Goal: Task Accomplishment & Management: Manage account settings

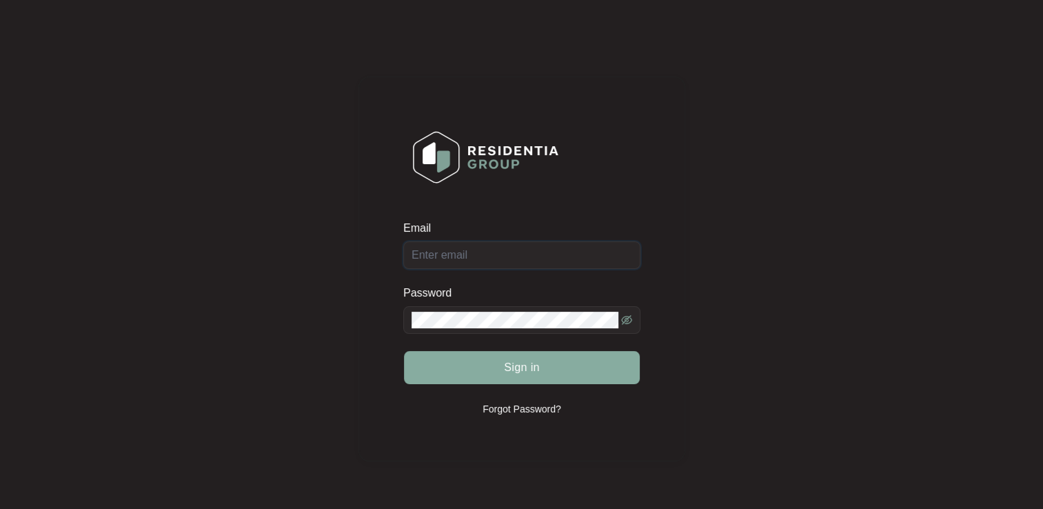
type input "[EMAIL_ADDRESS][DOMAIN_NAME]"
click at [503, 372] on button "Sign in" at bounding box center [522, 367] width 236 height 33
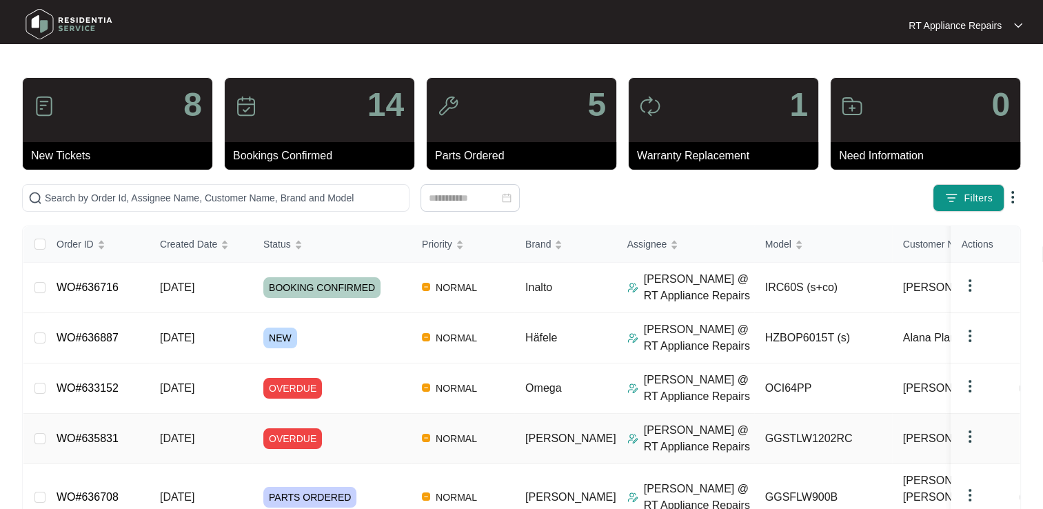
click at [100, 434] on link "WO#635831" at bounding box center [88, 438] width 62 height 12
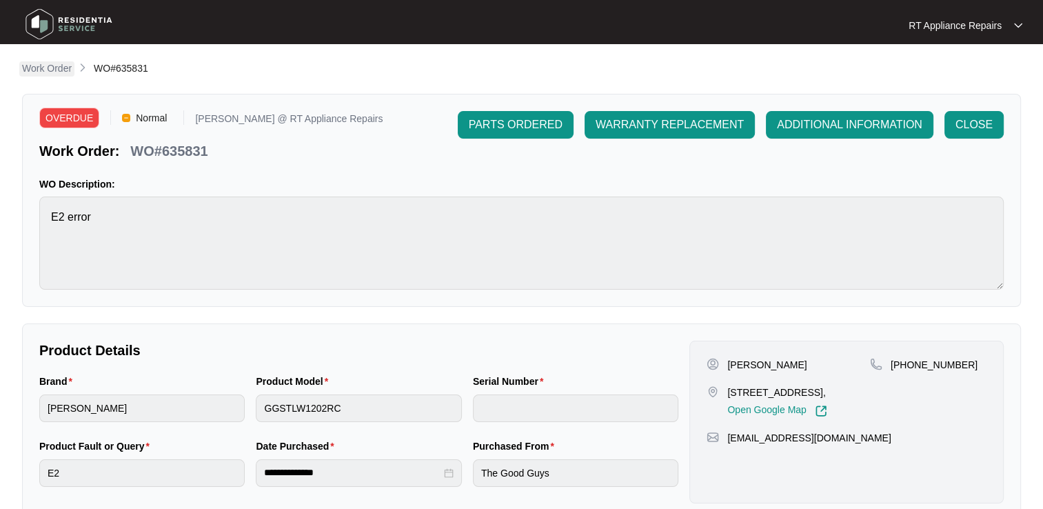
click at [37, 70] on p "Work Order" at bounding box center [47, 68] width 50 height 14
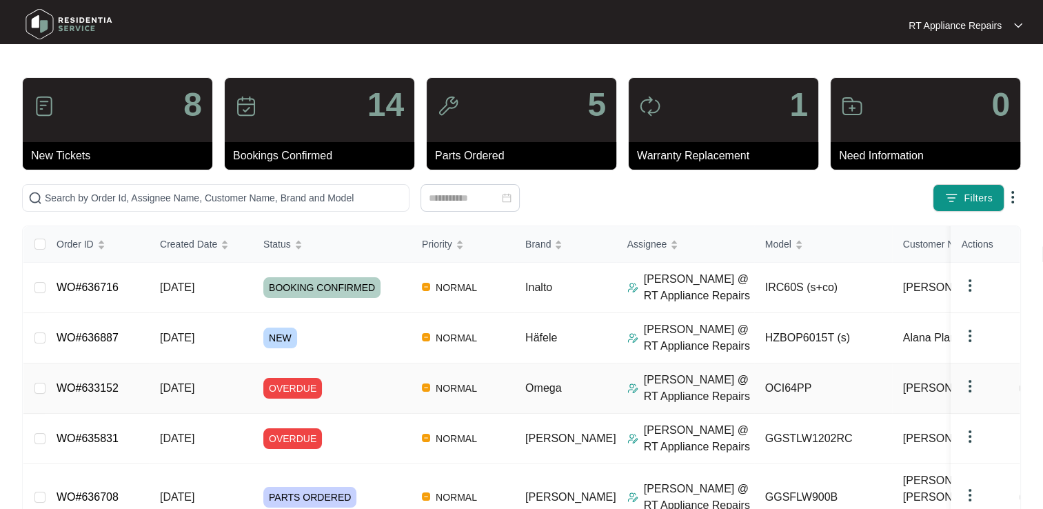
click at [94, 390] on link "WO#633152" at bounding box center [88, 388] width 62 height 12
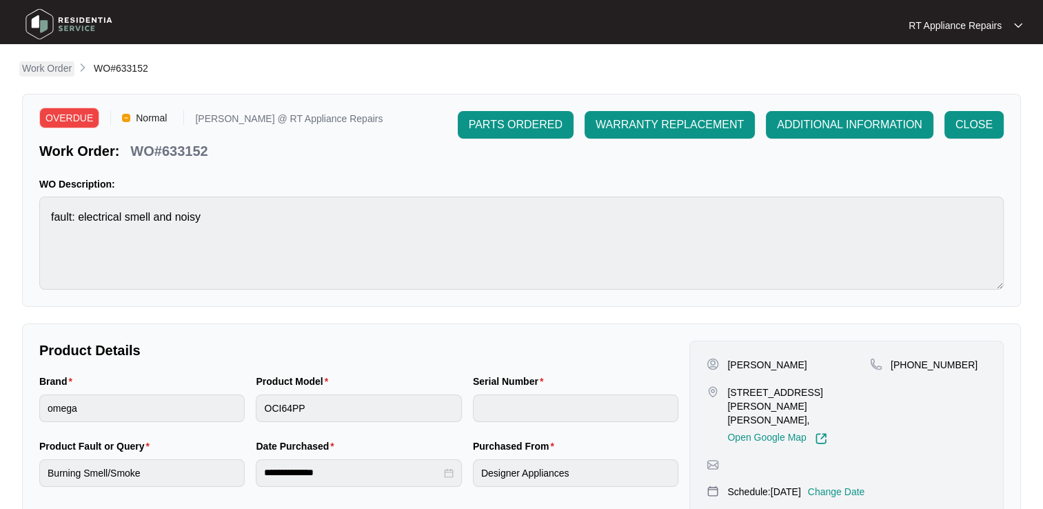
click at [45, 69] on p "Work Order" at bounding box center [47, 68] width 50 height 14
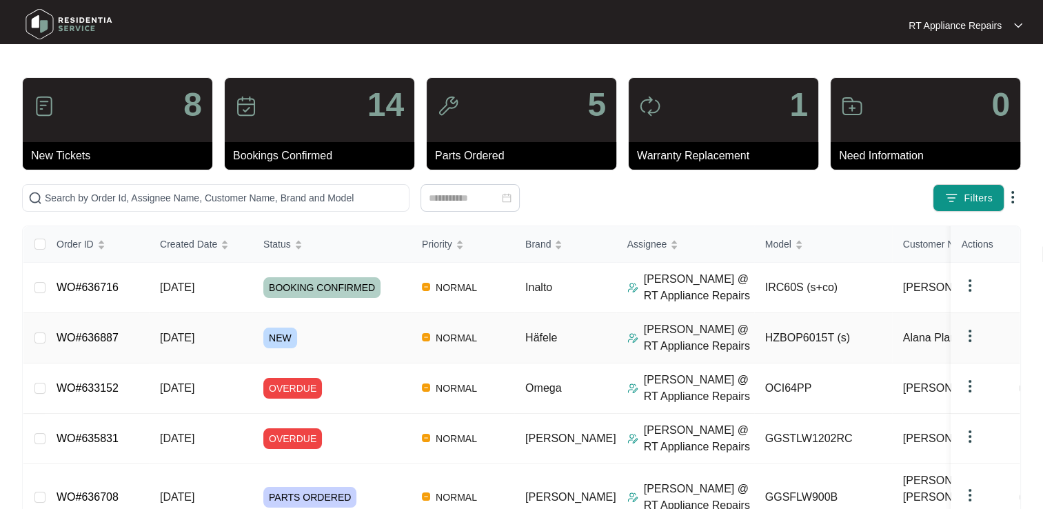
click at [95, 340] on link "WO#636887" at bounding box center [88, 338] width 62 height 12
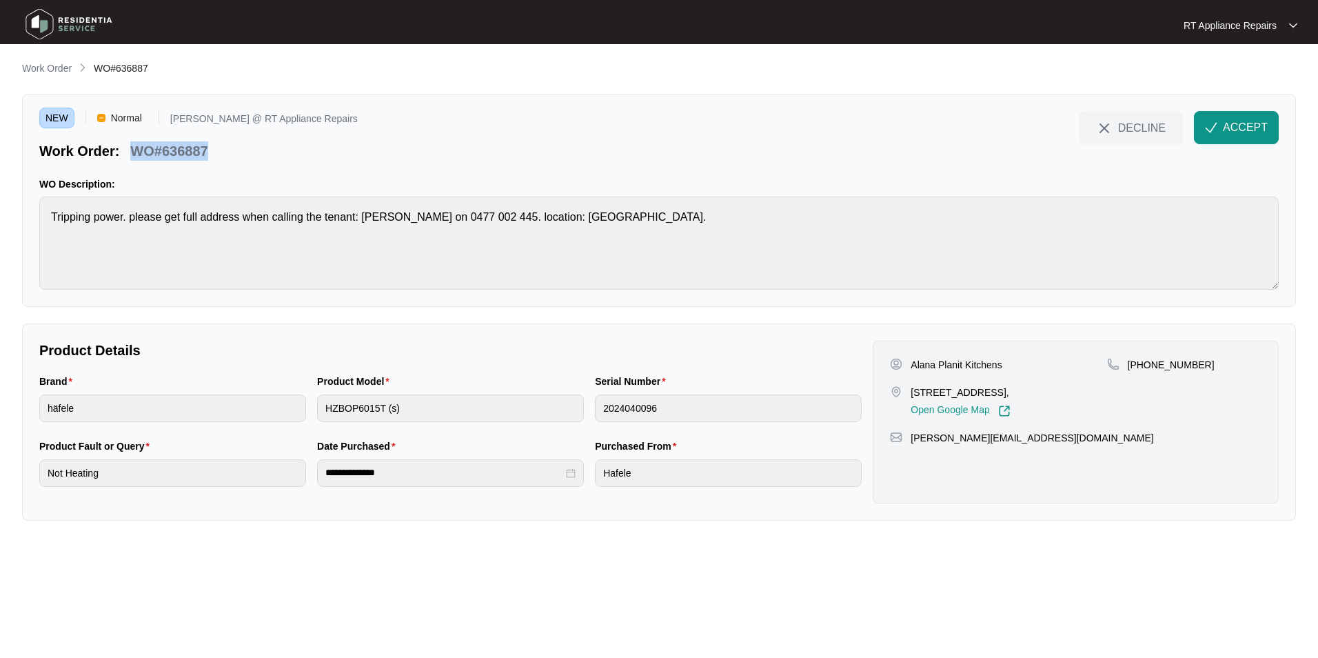
drag, startPoint x: 130, startPoint y: 154, endPoint x: 174, endPoint y: 156, distance: 43.5
click at [214, 156] on div "Work Order: WO#636887" at bounding box center [198, 149] width 319 height 24
copy p "WO#636887"
drag, startPoint x: 1129, startPoint y: 367, endPoint x: 1134, endPoint y: 434, distance: 67.1
click at [1043, 434] on div "Alana Planit [GEOGRAPHIC_DATA], Open Google Map [PHONE_NUMBER] [EMAIL_ADDRESS][…" at bounding box center [1076, 422] width 406 height 163
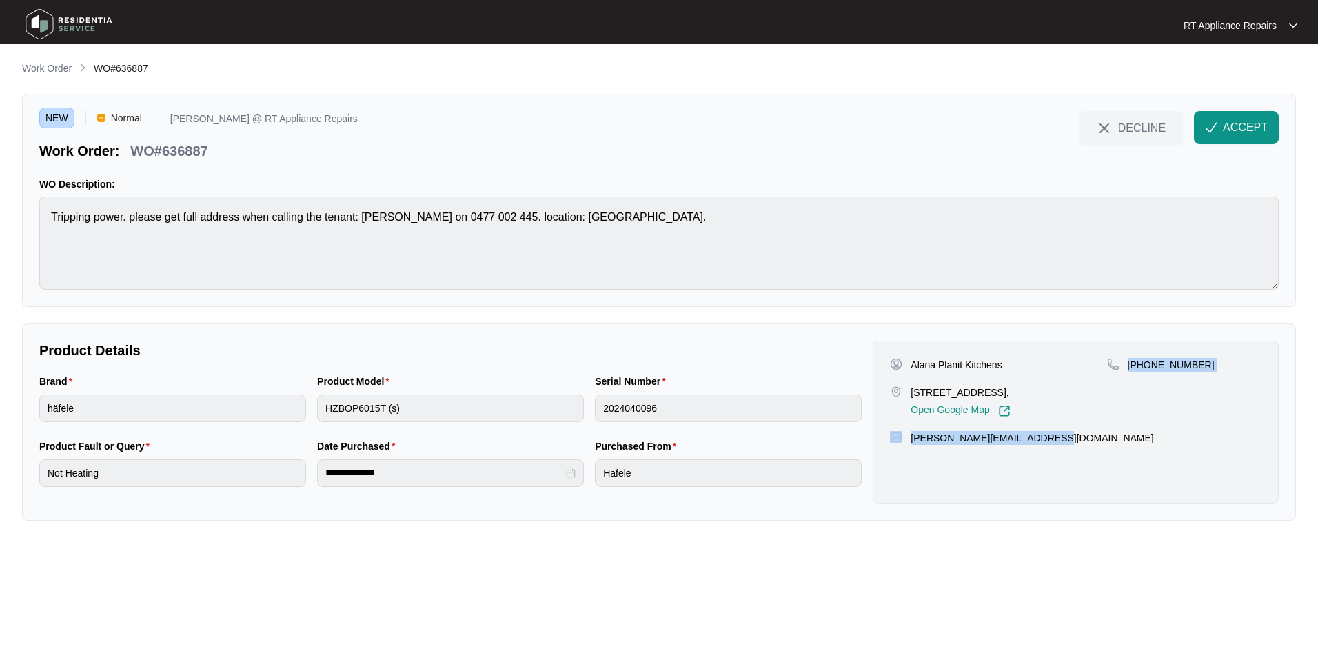
copy div "[PHONE_NUMBER] [PERSON_NAME][EMAIL_ADDRESS][DOMAIN_NAME]"
click at [1043, 130] on span "ACCEPT" at bounding box center [1245, 127] width 45 height 17
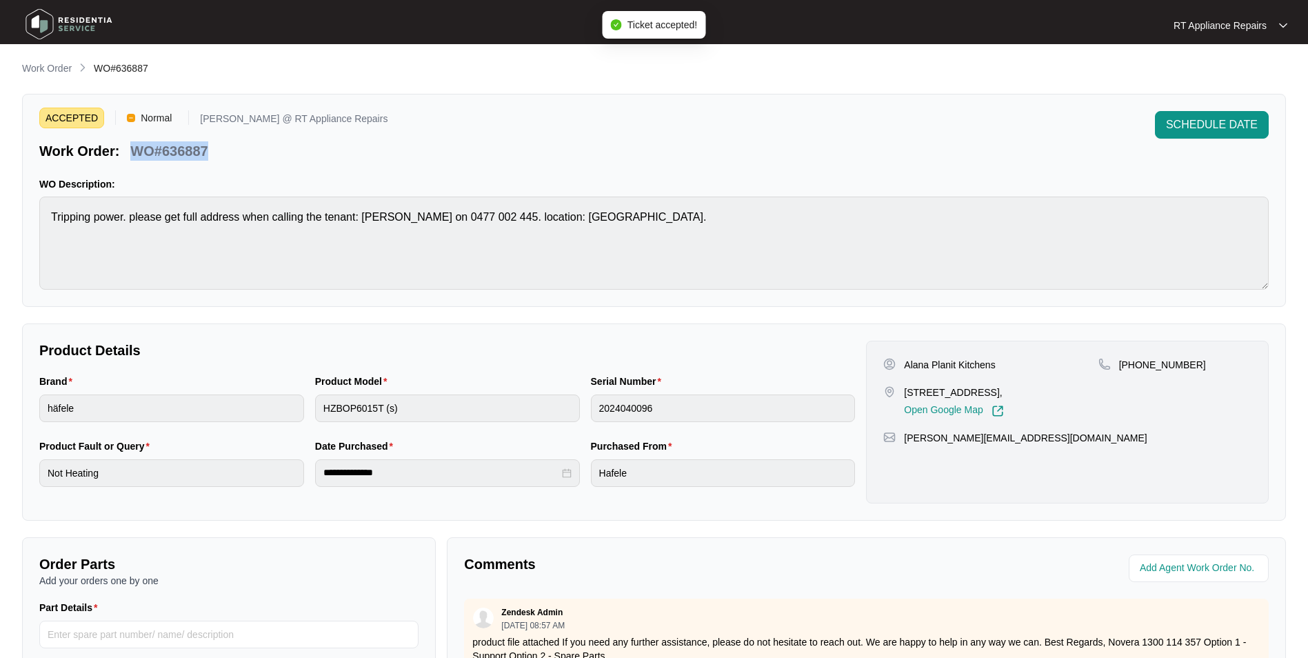
drag, startPoint x: 131, startPoint y: 150, endPoint x: 219, endPoint y: 150, distance: 87.6
click at [219, 150] on div "Work Order: WO#636887" at bounding box center [213, 149] width 348 height 24
copy p "WO#636887"
click at [641, 145] on div "ACCEPTED Normal [PERSON_NAME] @ RT Appliance Repairs Work Order: WO#636887 SCHE…" at bounding box center [653, 136] width 1229 height 50
click at [1043, 132] on span "SCHEDULE DATE" at bounding box center [1212, 125] width 92 height 17
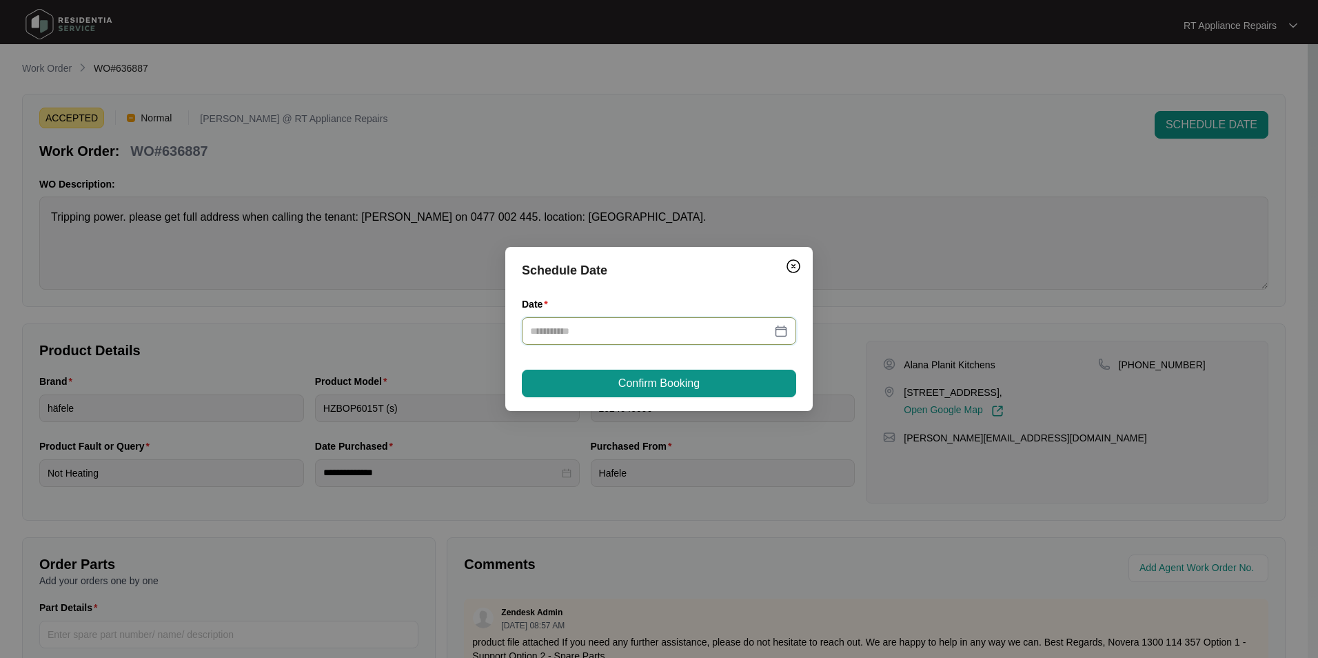
click at [576, 328] on input "Date" at bounding box center [650, 330] width 241 height 15
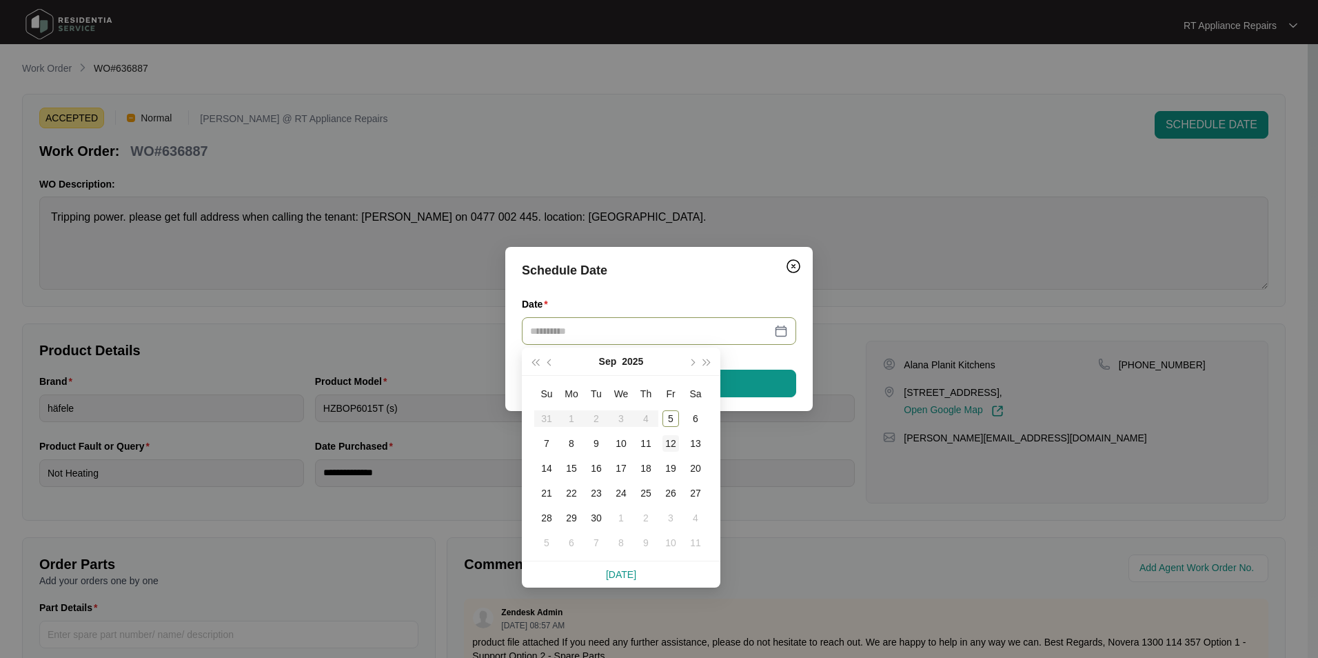
click at [663, 441] on div "12" at bounding box center [671, 443] width 17 height 17
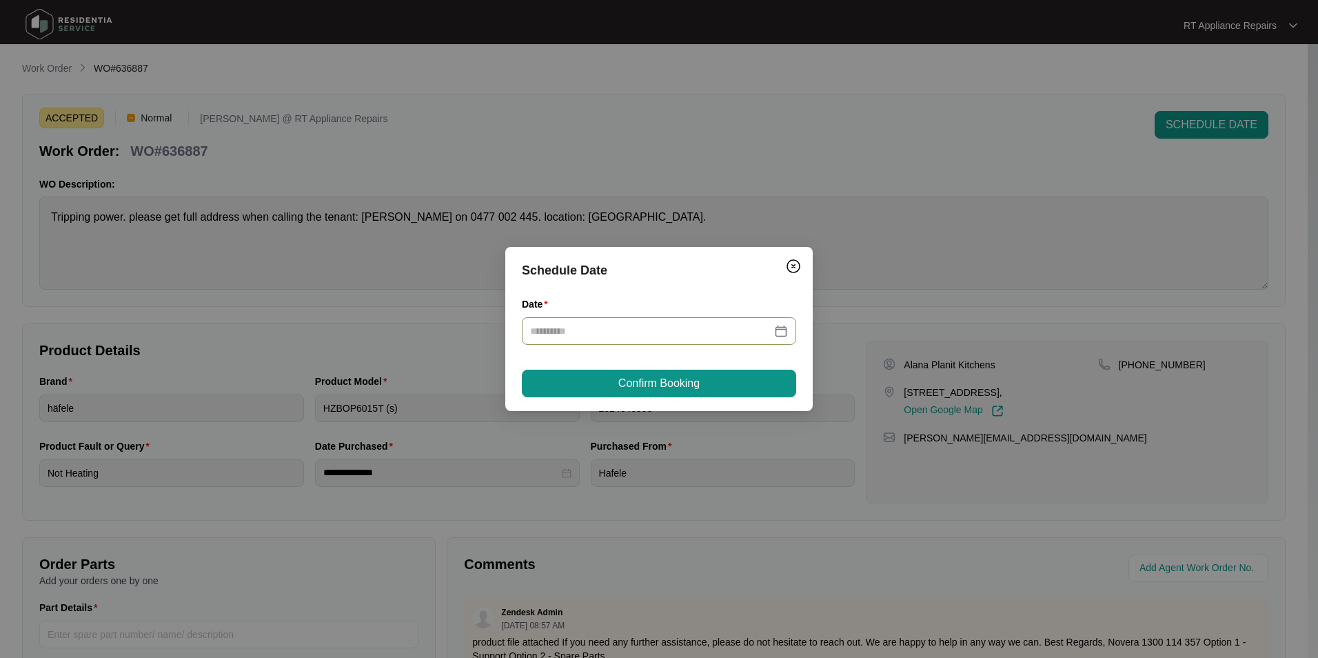
type input "**********"
click at [681, 390] on span "Confirm Booking" at bounding box center [658, 383] width 81 height 17
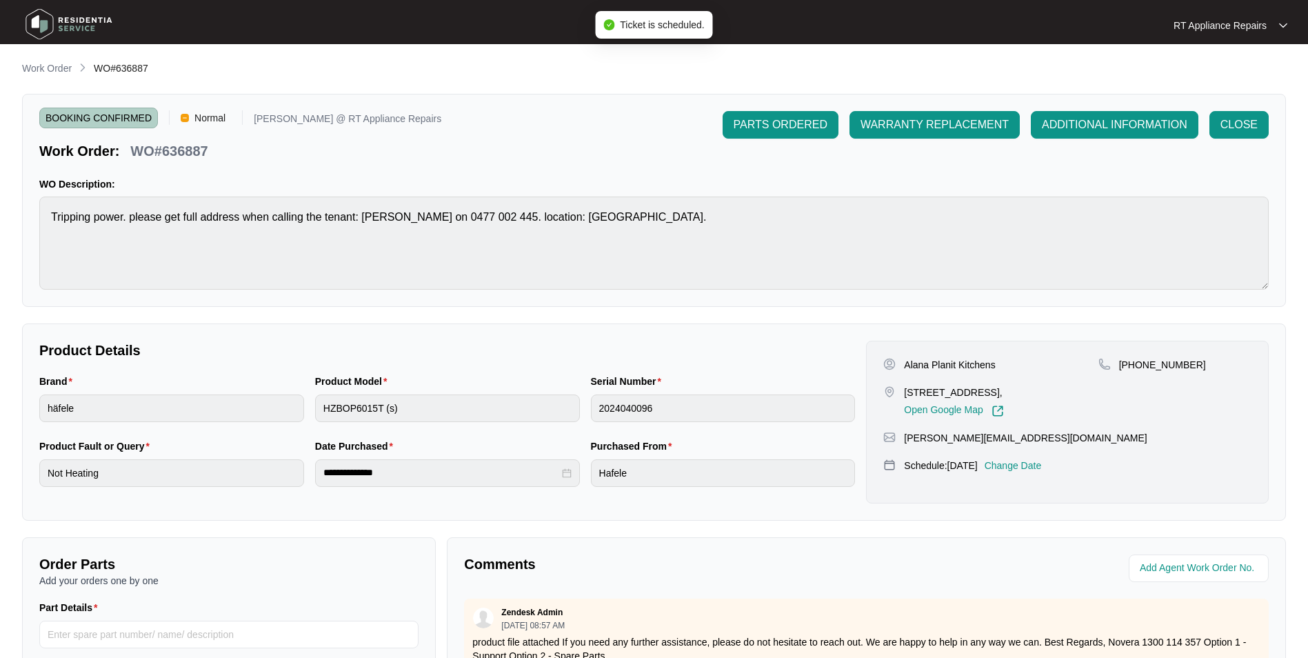
click at [1043, 22] on div "RT Appliance Repairs" at bounding box center [1231, 26] width 114 height 14
click at [1043, 75] on p "Log Out" at bounding box center [1242, 73] width 70 height 14
